Goal: Information Seeking & Learning: Find specific fact

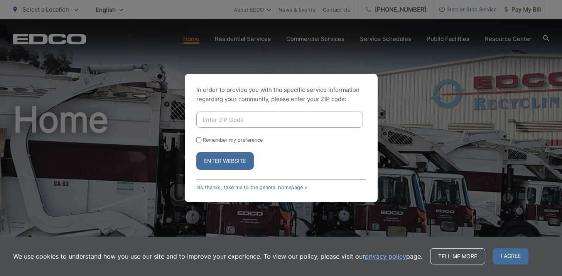
click at [211, 122] on input "Enter ZIP Code" at bounding box center [279, 120] width 167 height 16
type input "92078"
click at [217, 163] on button "Enter Website" at bounding box center [224, 161] width 57 height 18
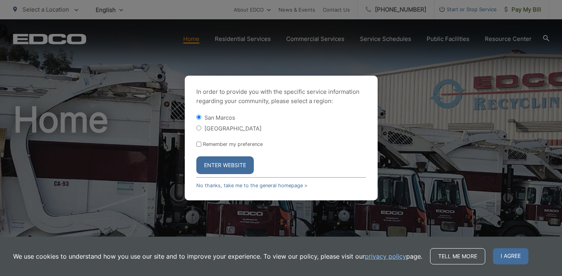
click at [216, 163] on button "Enter Website" at bounding box center [224, 165] width 57 height 18
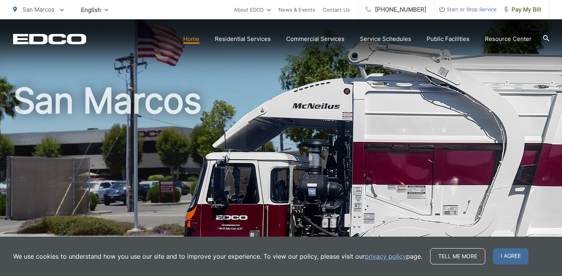
scroll to position [18, 0]
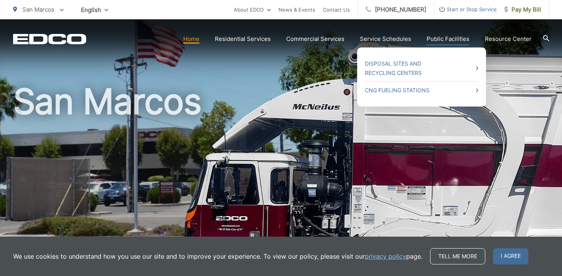
click at [445, 38] on link "Public Facilities" at bounding box center [448, 38] width 43 height 9
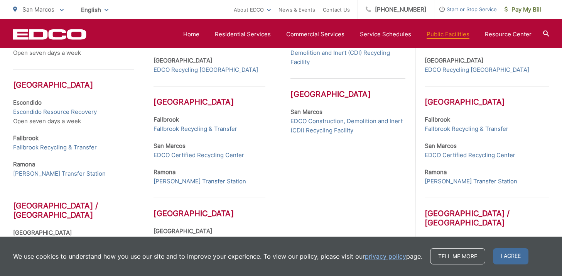
scroll to position [316, 0]
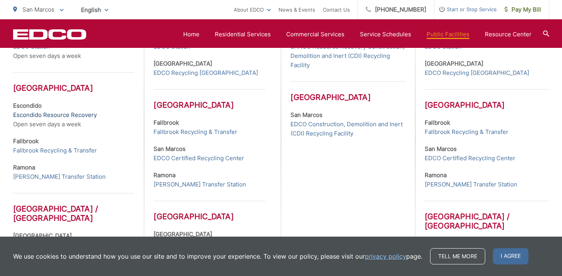
click at [78, 115] on link "Escondido Resource Recovery" at bounding box center [55, 114] width 84 height 9
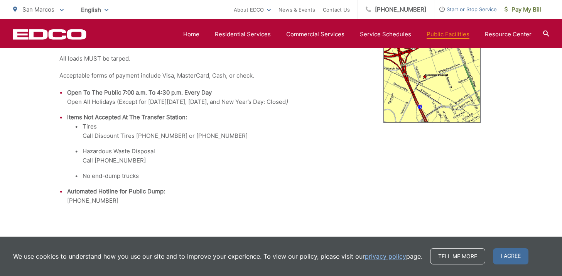
scroll to position [306, 0]
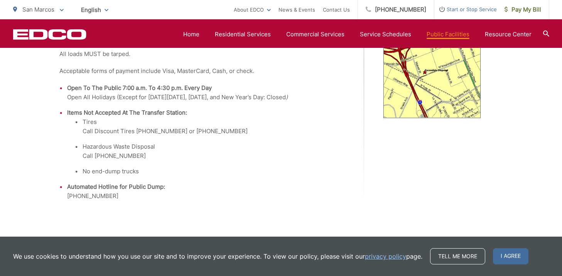
click at [298, 141] on ul "Tires Call Discount Tires (760) 741-9805 or (760) 741-3801 Hazardous Waste Disp…" at bounding box center [210, 146] width 270 height 59
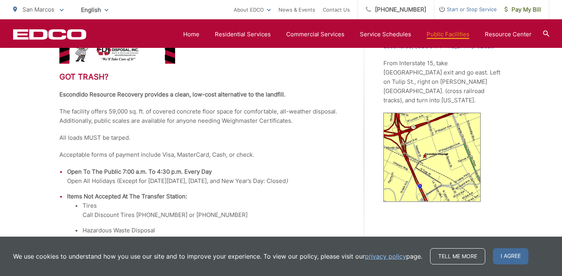
scroll to position [216, 0]
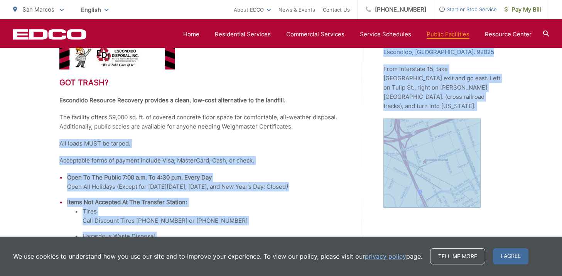
drag, startPoint x: 381, startPoint y: 123, endPoint x: 354, endPoint y: 123, distance: 26.6
click at [354, 123] on div "Got trash? Escondido Resource Recovery provides a clean, low-cost alternative t…" at bounding box center [281, 150] width 444 height 279
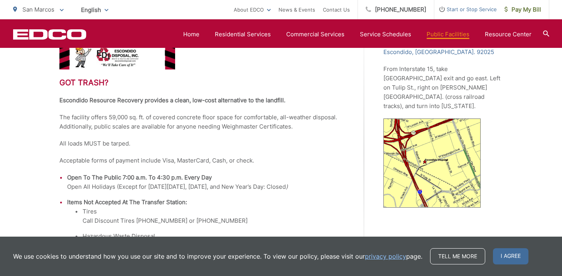
click at [327, 140] on p "All loads MUST be tarped." at bounding box center [202, 143] width 286 height 9
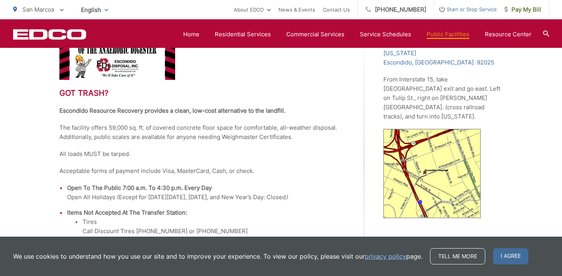
scroll to position [0, 0]
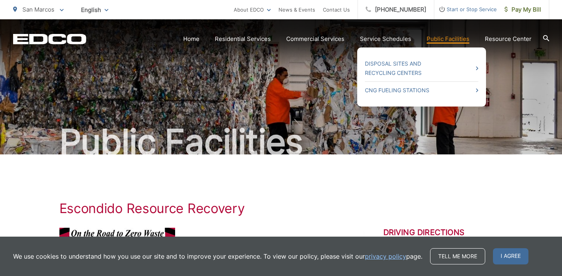
click at [447, 40] on link "Public Facilities" at bounding box center [448, 38] width 43 height 9
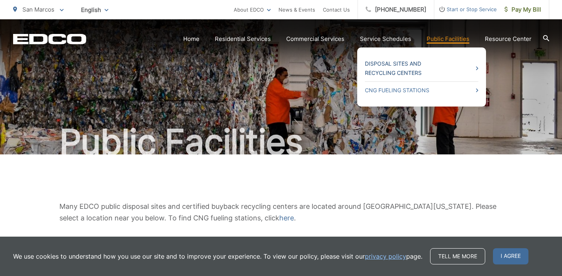
click at [404, 63] on link "Disposal Sites and Recycling Centers" at bounding box center [421, 68] width 113 height 19
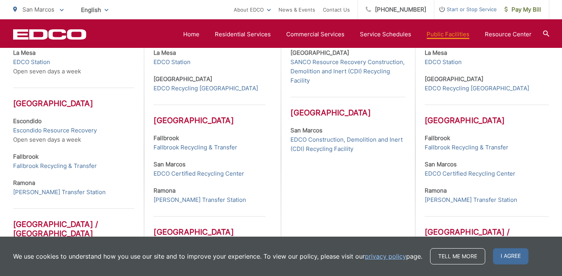
scroll to position [301, 0]
click at [212, 172] on link "EDCO Certified Recycling Center" at bounding box center [199, 173] width 91 height 9
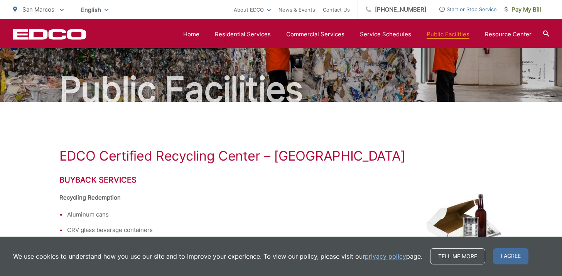
scroll to position [52, 0]
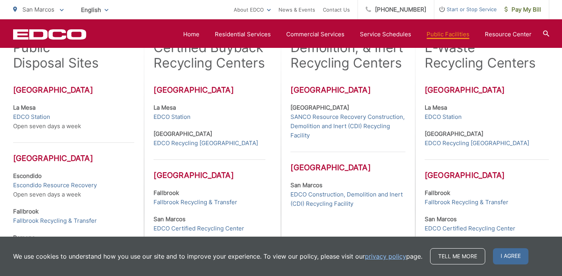
scroll to position [246, 0]
click at [78, 184] on link "Escondido Resource Recovery" at bounding box center [55, 184] width 84 height 9
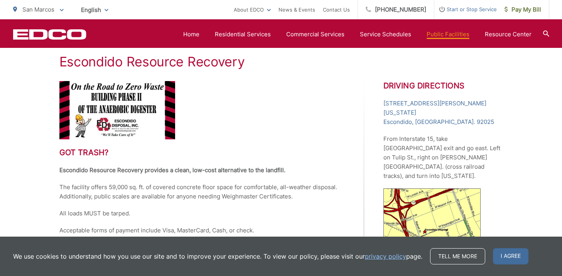
scroll to position [145, 0]
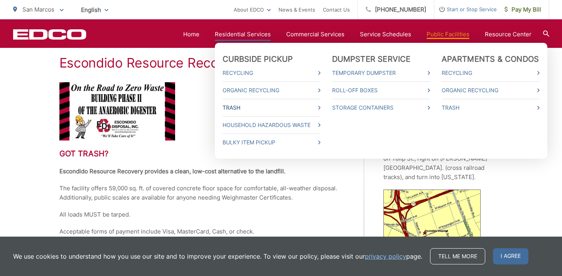
click at [244, 107] on link "Trash" at bounding box center [272, 107] width 98 height 9
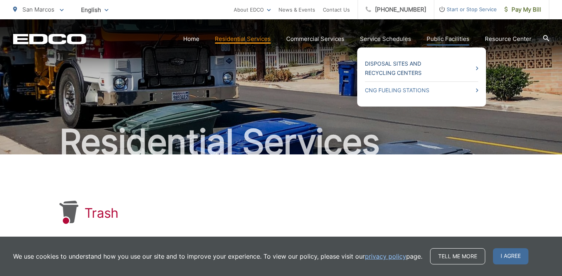
click at [404, 66] on link "Disposal Sites and Recycling Centers" at bounding box center [421, 68] width 113 height 19
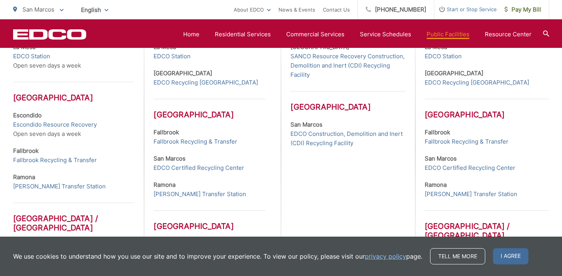
scroll to position [304, 0]
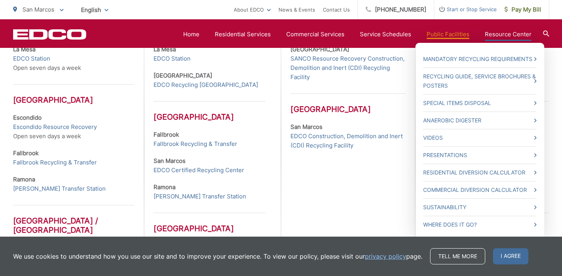
click at [506, 36] on link "Resource Center" at bounding box center [508, 34] width 47 height 9
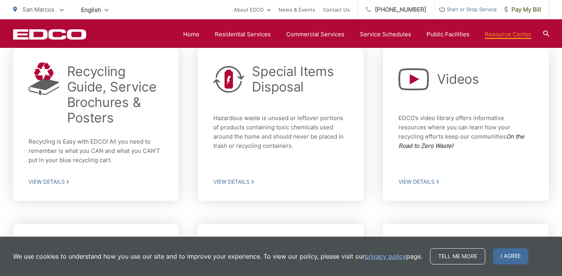
scroll to position [216, 0]
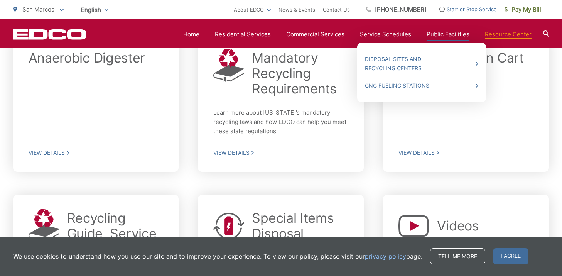
click at [442, 34] on link "Public Facilities" at bounding box center [448, 34] width 43 height 9
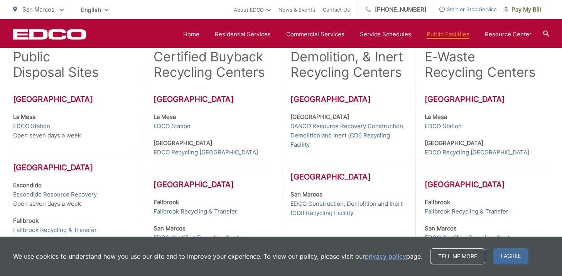
scroll to position [237, 0]
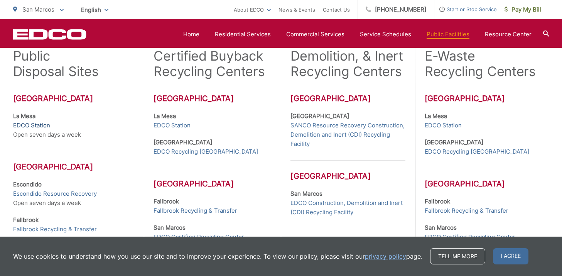
click at [34, 127] on link "EDCO Station" at bounding box center [31, 125] width 37 height 9
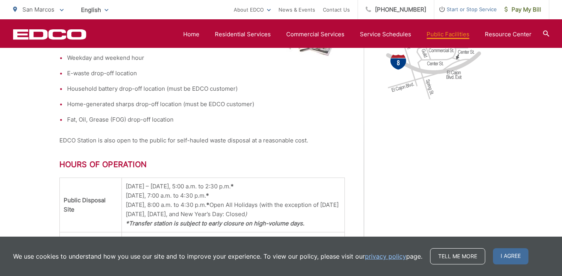
scroll to position [401, 0]
